Goal: Information Seeking & Learning: Learn about a topic

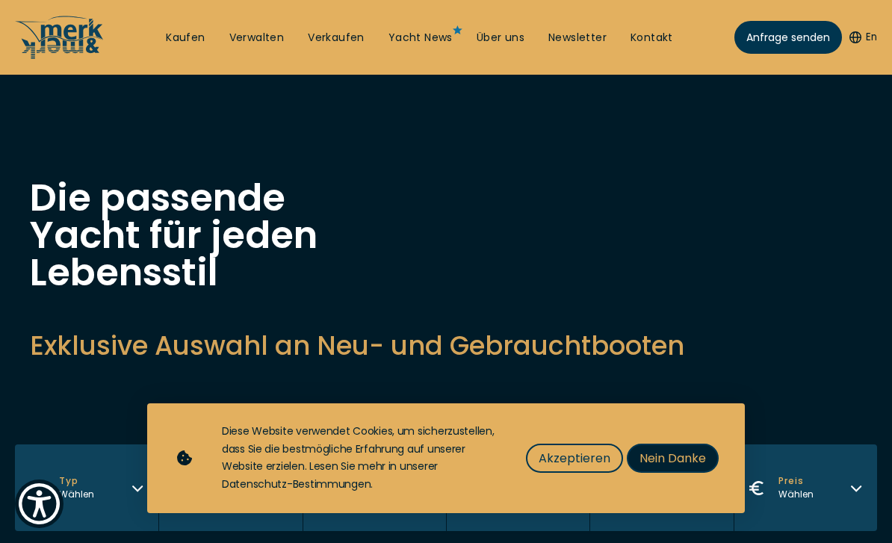
click at [693, 459] on span "Nein Danke" at bounding box center [673, 458] width 66 height 19
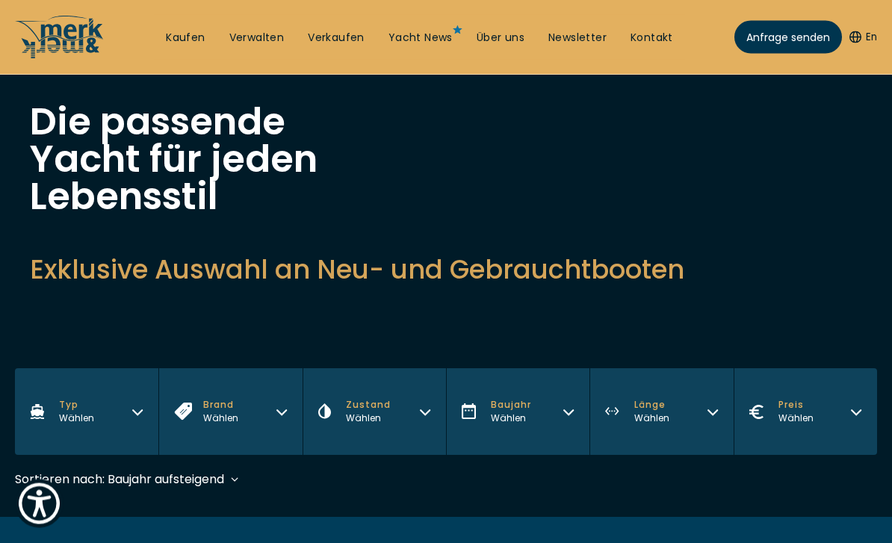
scroll to position [76, 0]
click at [127, 406] on button "Typ Wählen" at bounding box center [86, 411] width 143 height 87
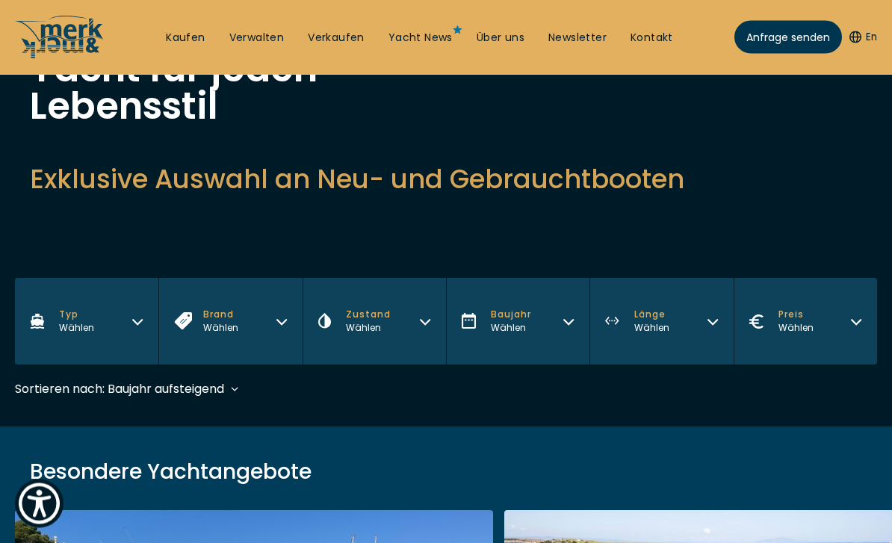
scroll to position [167, 0]
click at [132, 330] on button "Typ Wählen" at bounding box center [86, 321] width 143 height 87
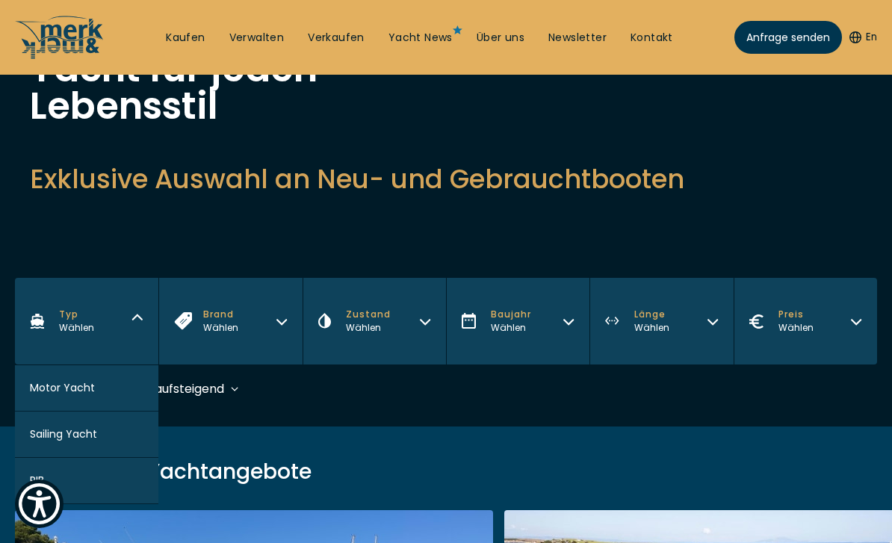
click at [101, 490] on button "RIB" at bounding box center [86, 481] width 143 height 46
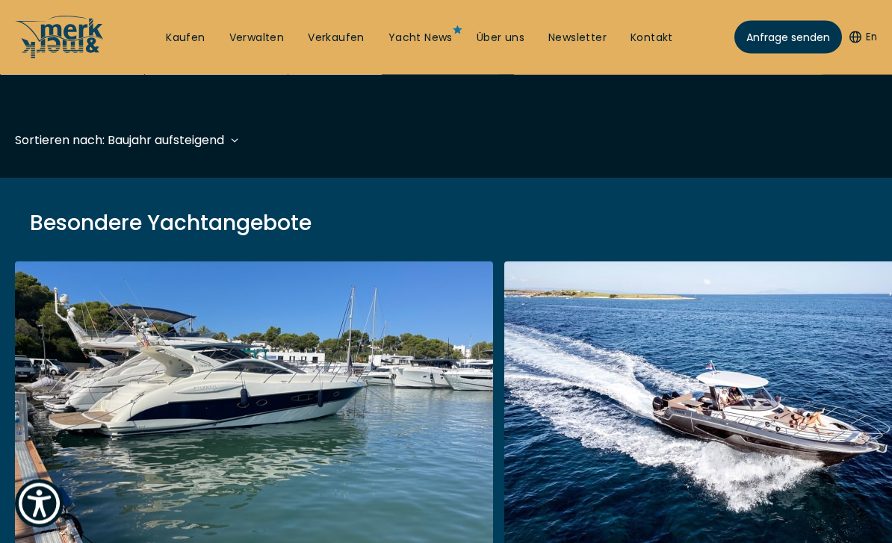
scroll to position [445, 0]
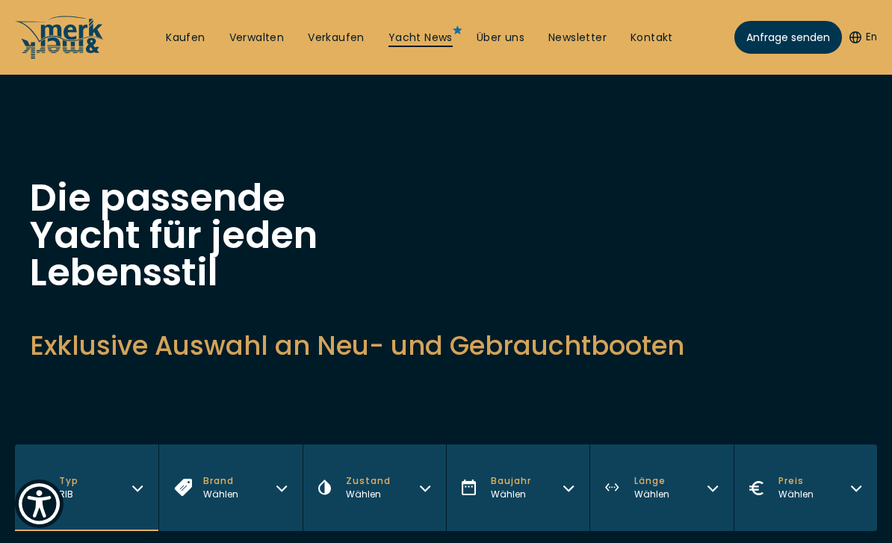
click at [430, 34] on link "Yacht News" at bounding box center [420, 38] width 64 height 15
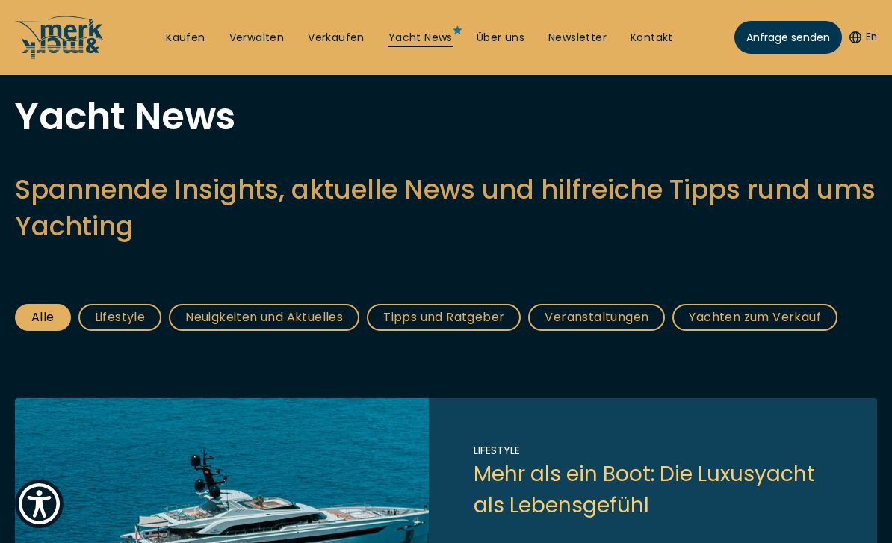
scroll to position [51, 0]
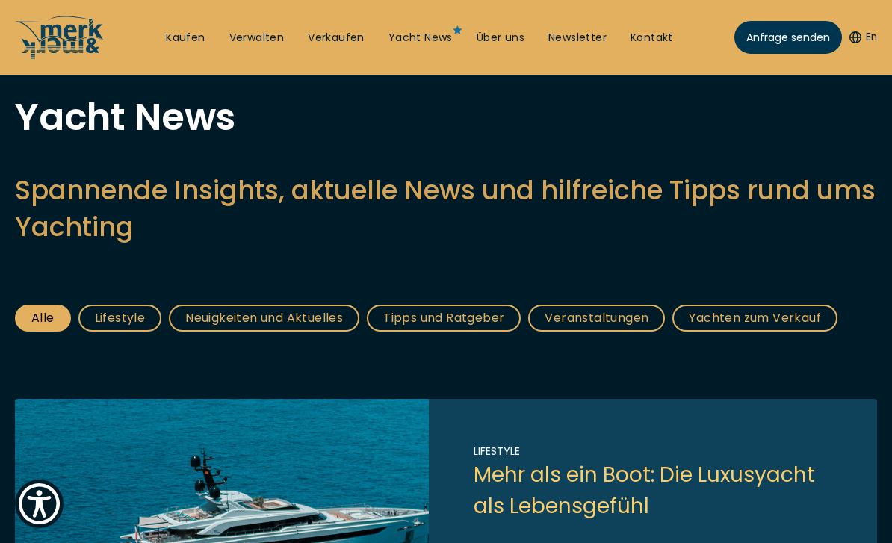
click at [456, 323] on link "Tipps und Ratgeber" at bounding box center [444, 318] width 154 height 27
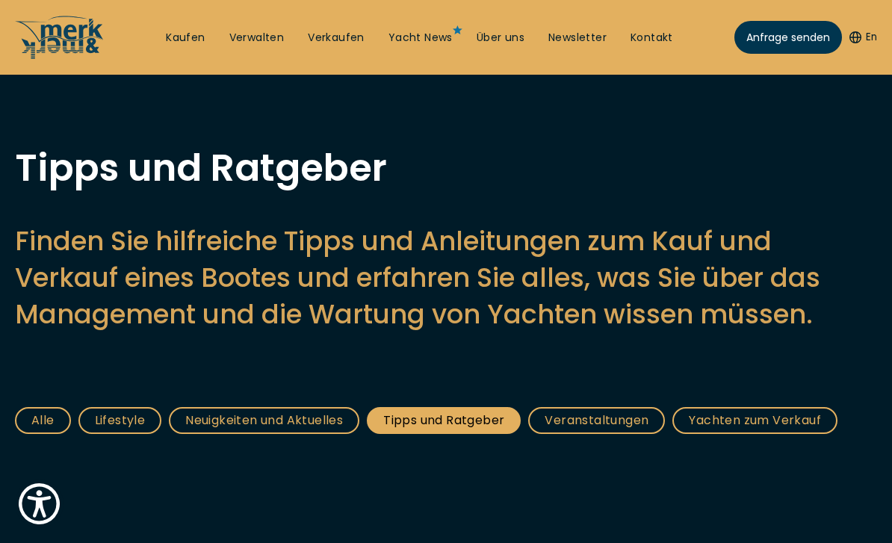
click at [451, 368] on main "Tipps und Ratgeber Finden Sie hilfreiche Tipps und Anleitungen zum Kauf und Ver…" at bounding box center [446, 377] width 892 height 456
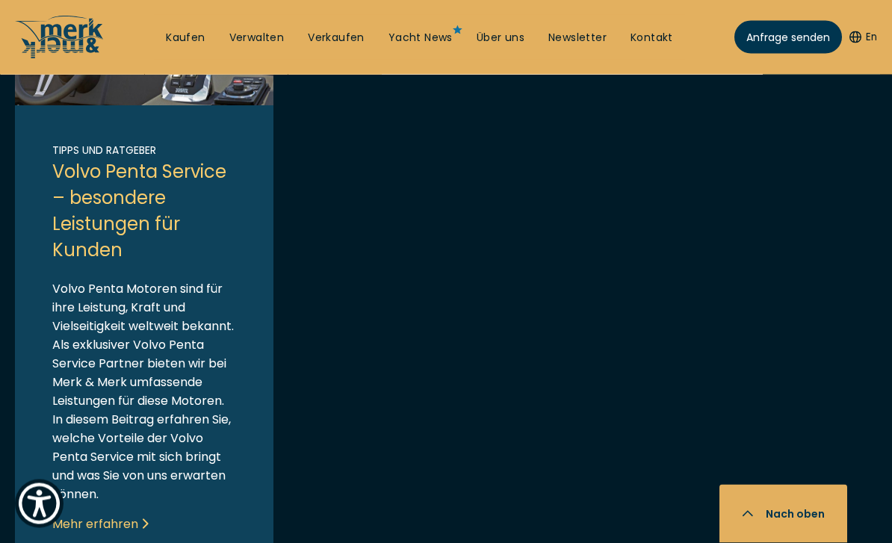
scroll to position [1398, 0]
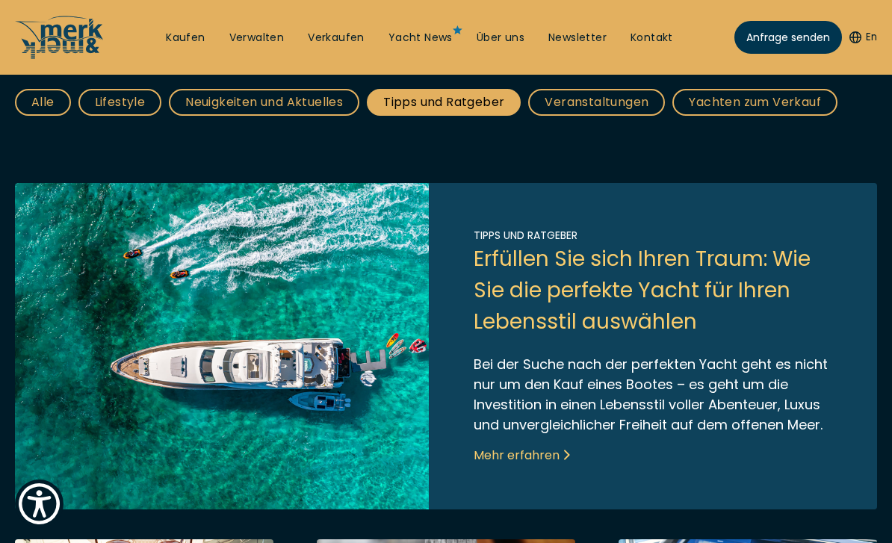
scroll to position [316, 0]
